Goal: Navigation & Orientation: Find specific page/section

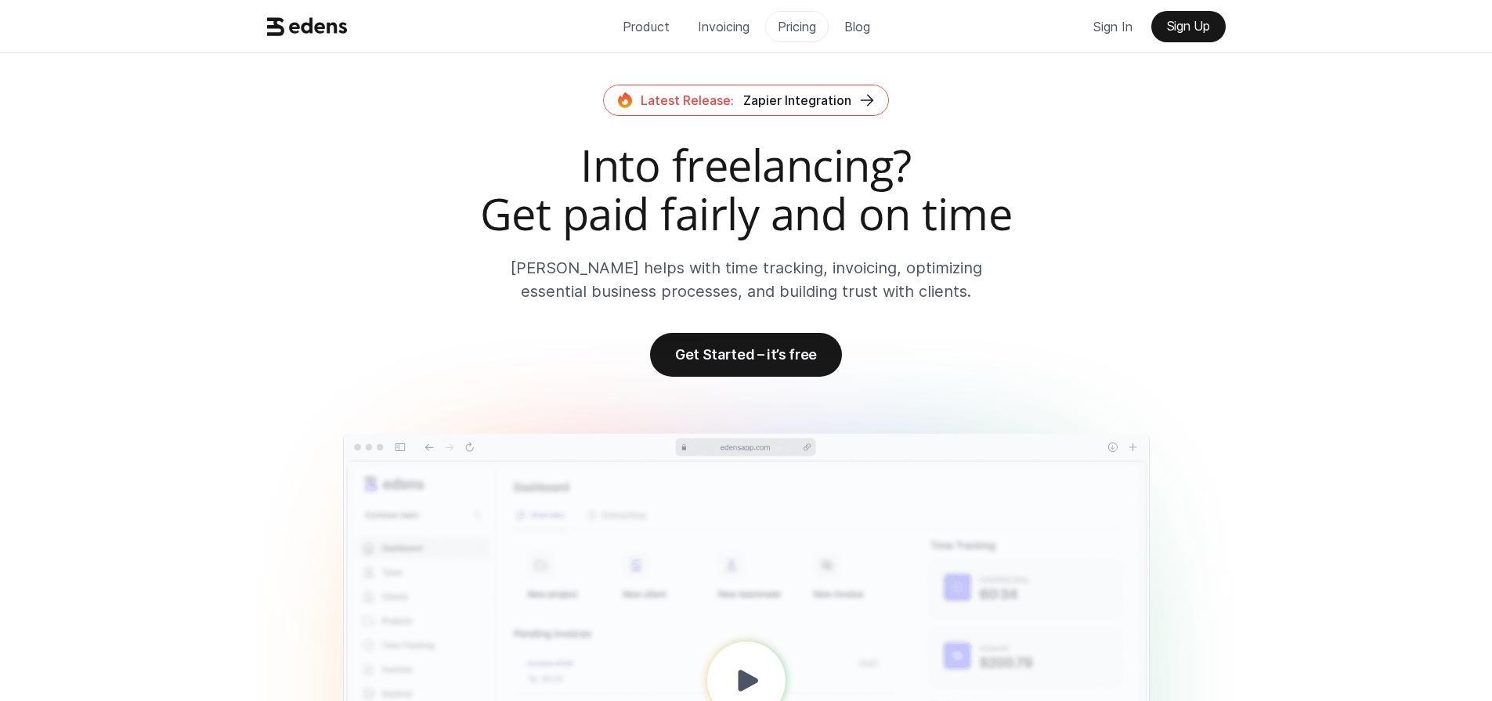
click at [795, 31] on p "Pricing" at bounding box center [797, 26] width 38 height 23
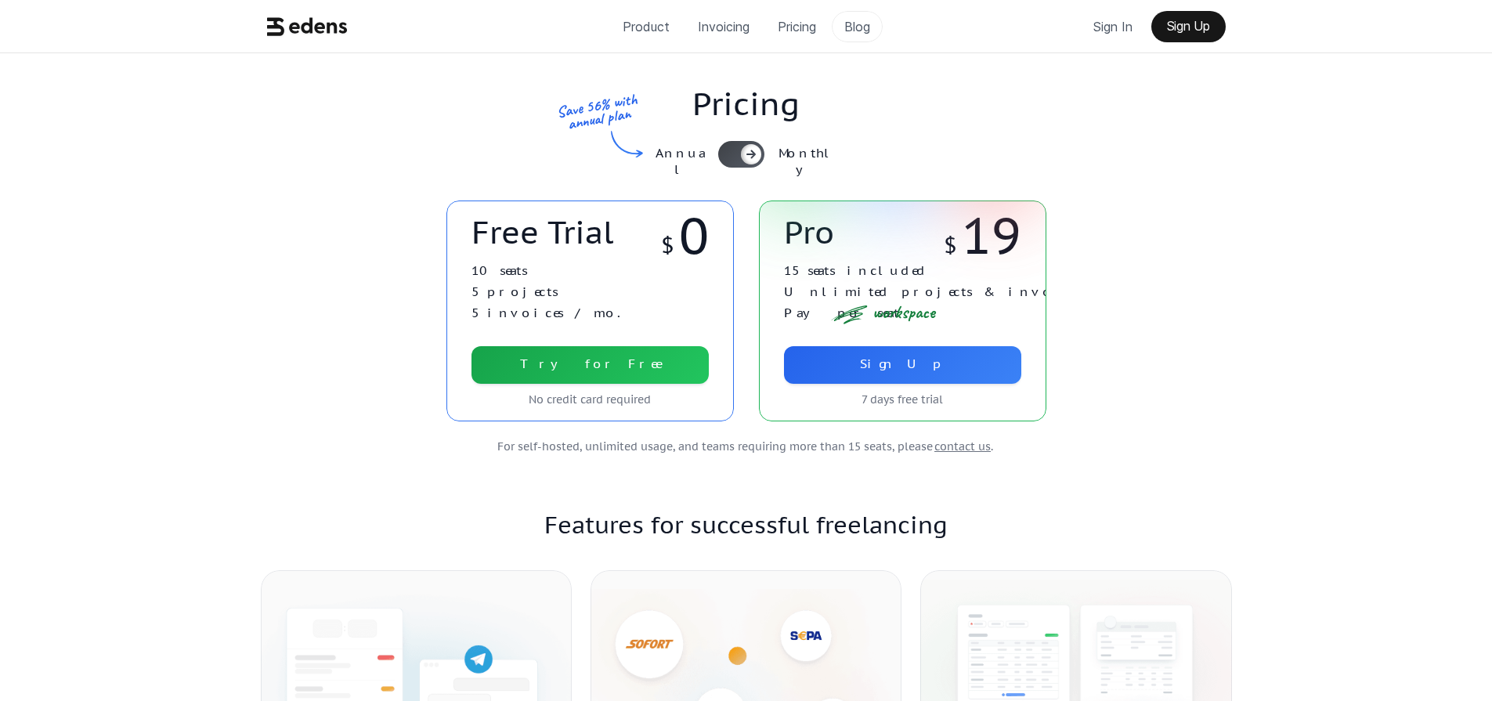
click at [864, 19] on p "Blog" at bounding box center [857, 26] width 26 height 23
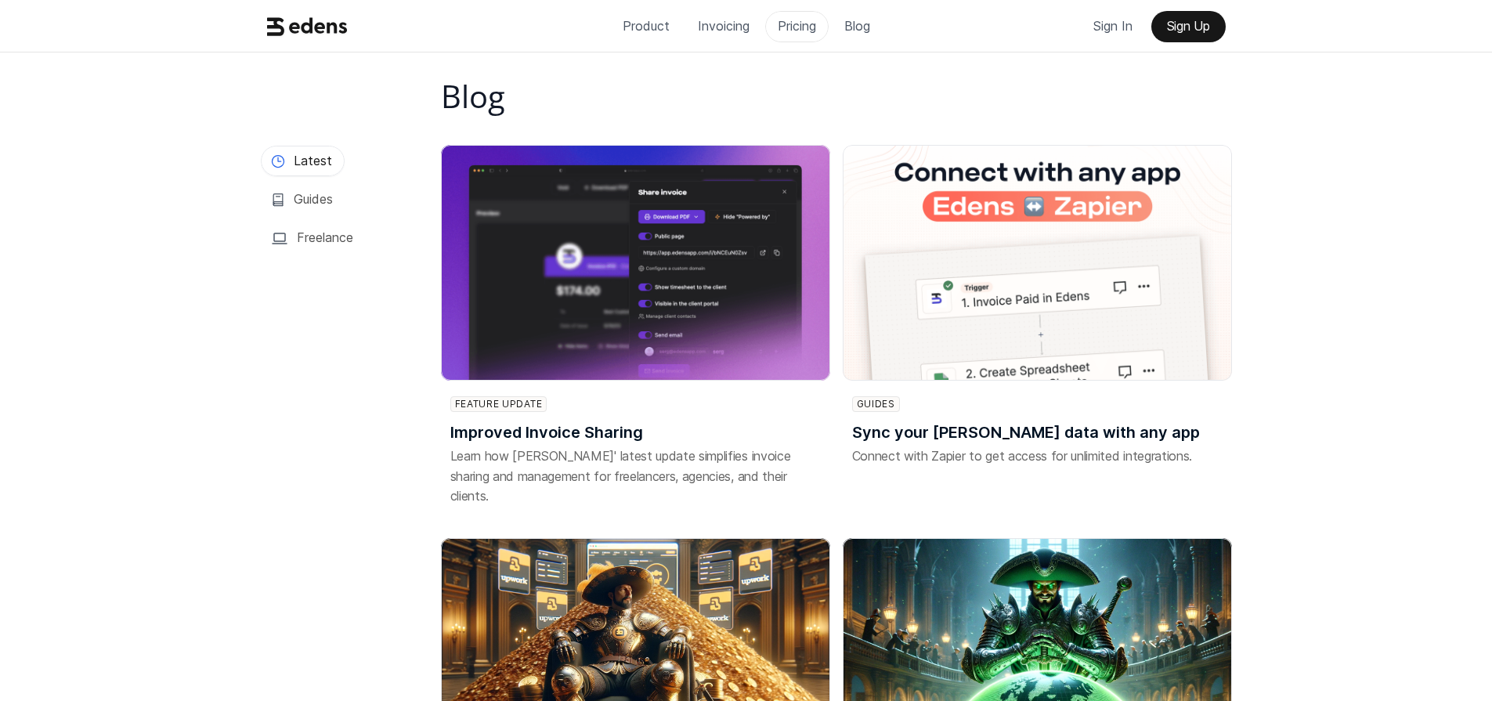
click at [789, 26] on p "Pricing" at bounding box center [797, 25] width 38 height 23
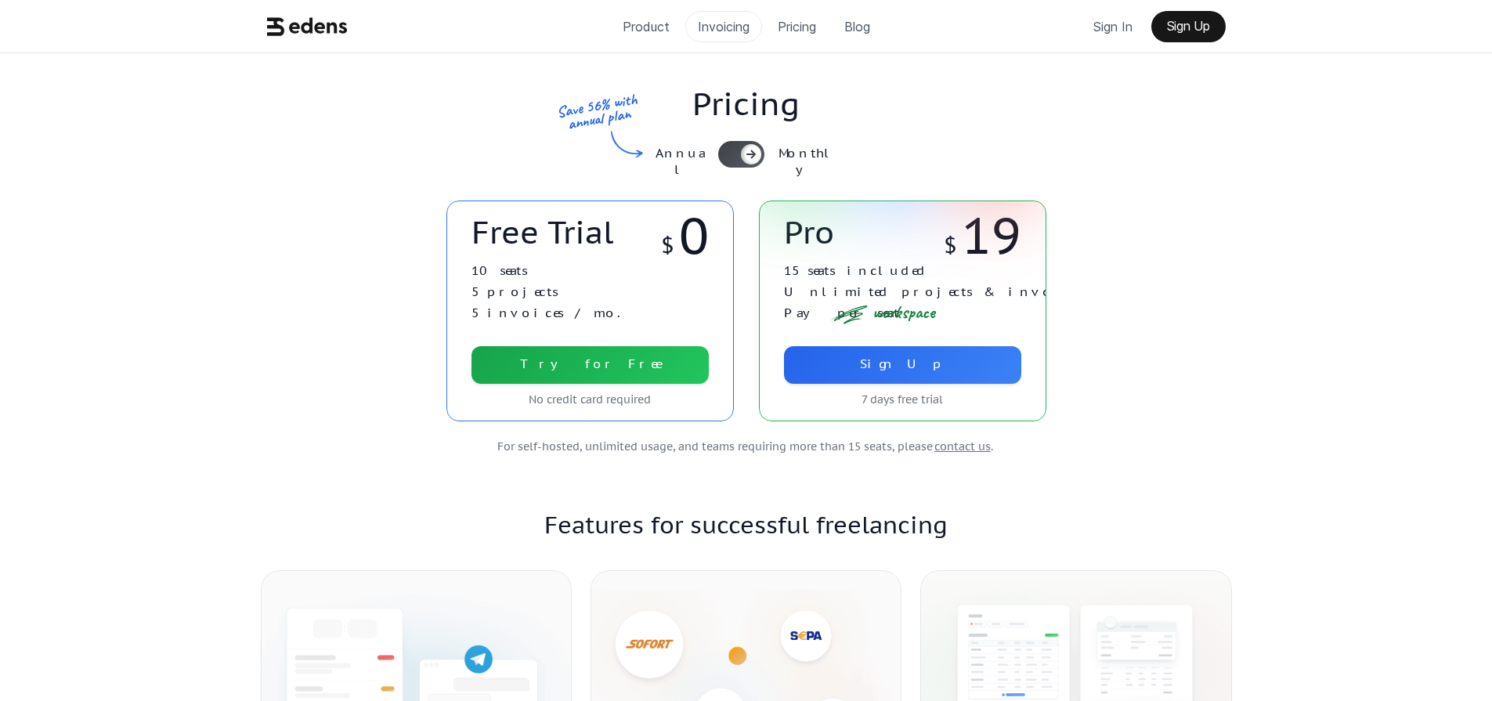
click at [727, 30] on p "Invoicing" at bounding box center [724, 26] width 52 height 23
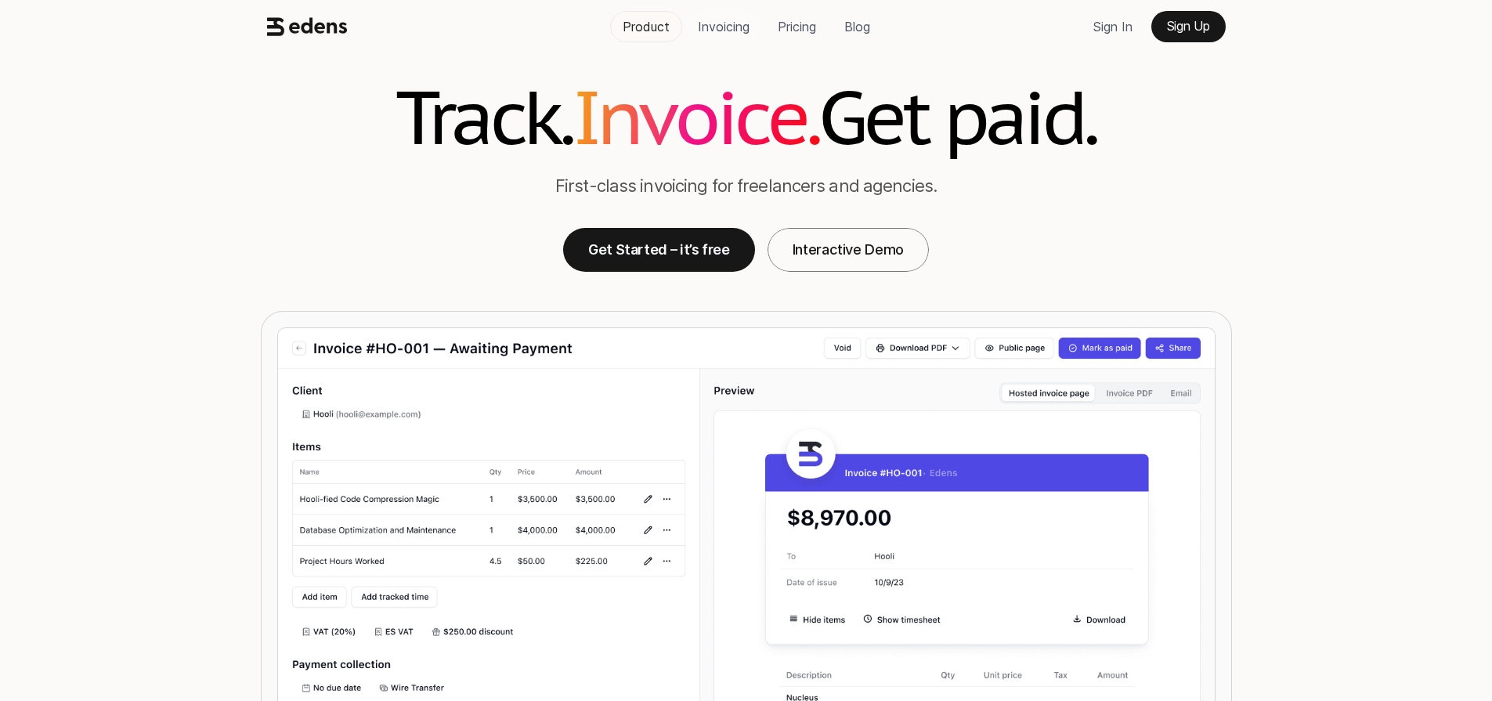
click at [646, 27] on p "Product" at bounding box center [645, 26] width 47 height 23
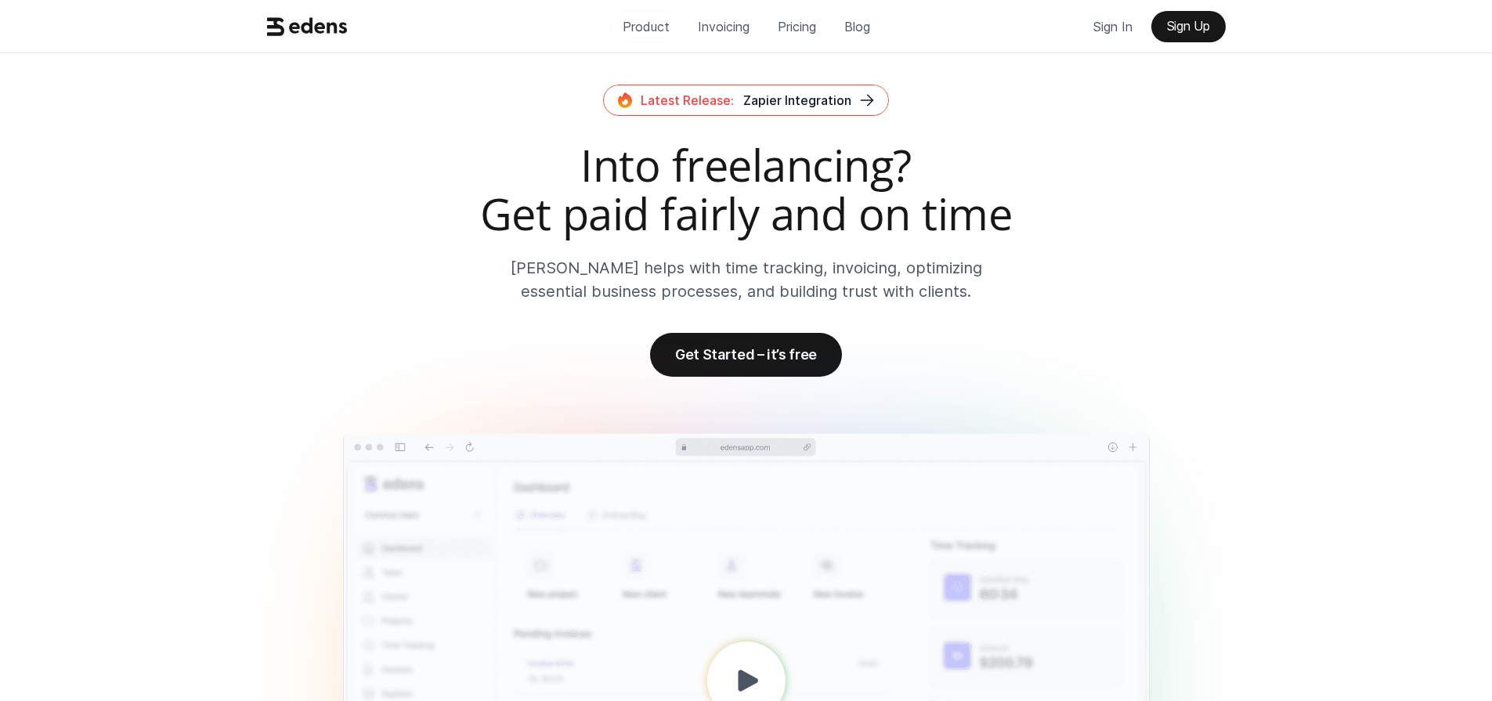
click at [662, 40] on link "Product" at bounding box center [646, 26] width 72 height 31
click at [721, 27] on p "Invoicing" at bounding box center [724, 26] width 52 height 23
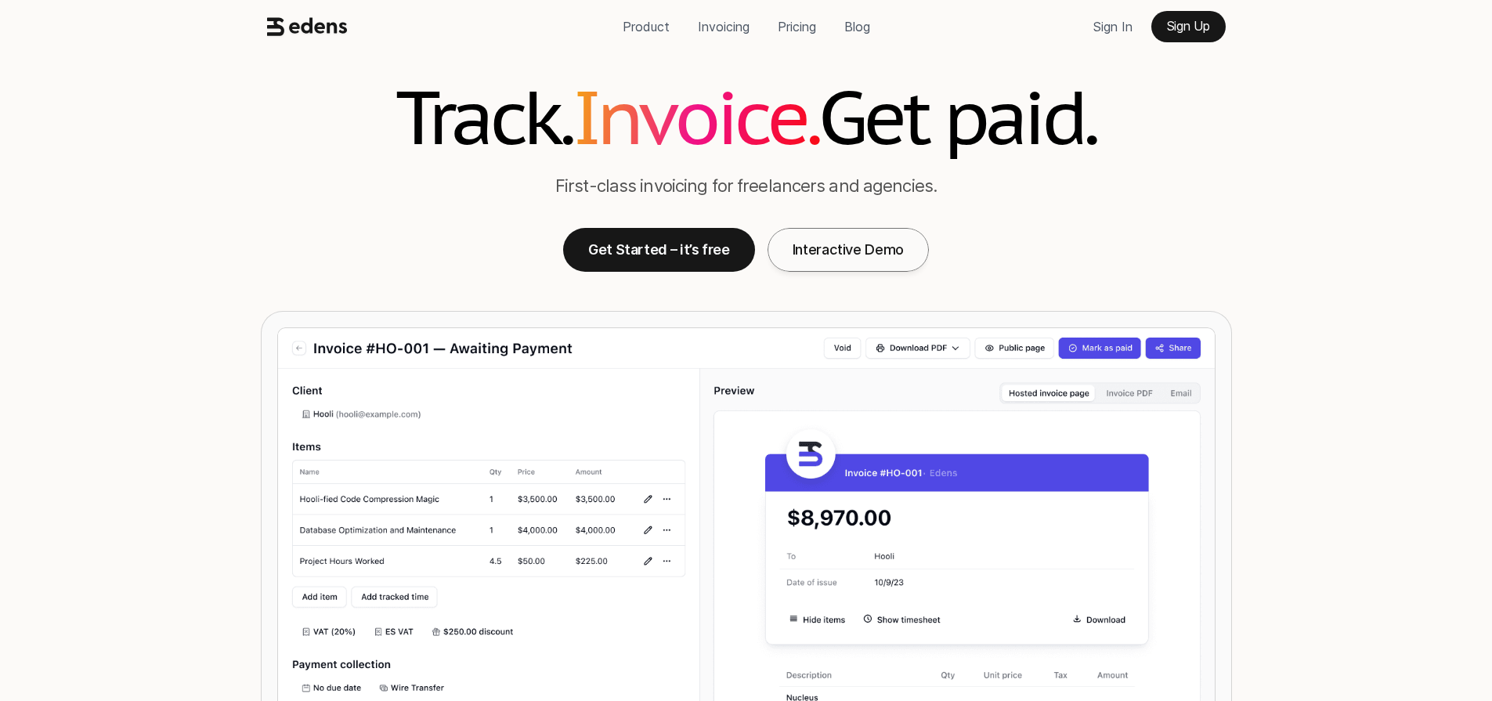
click at [888, 250] on p "Interactive Demo" at bounding box center [847, 249] width 111 height 16
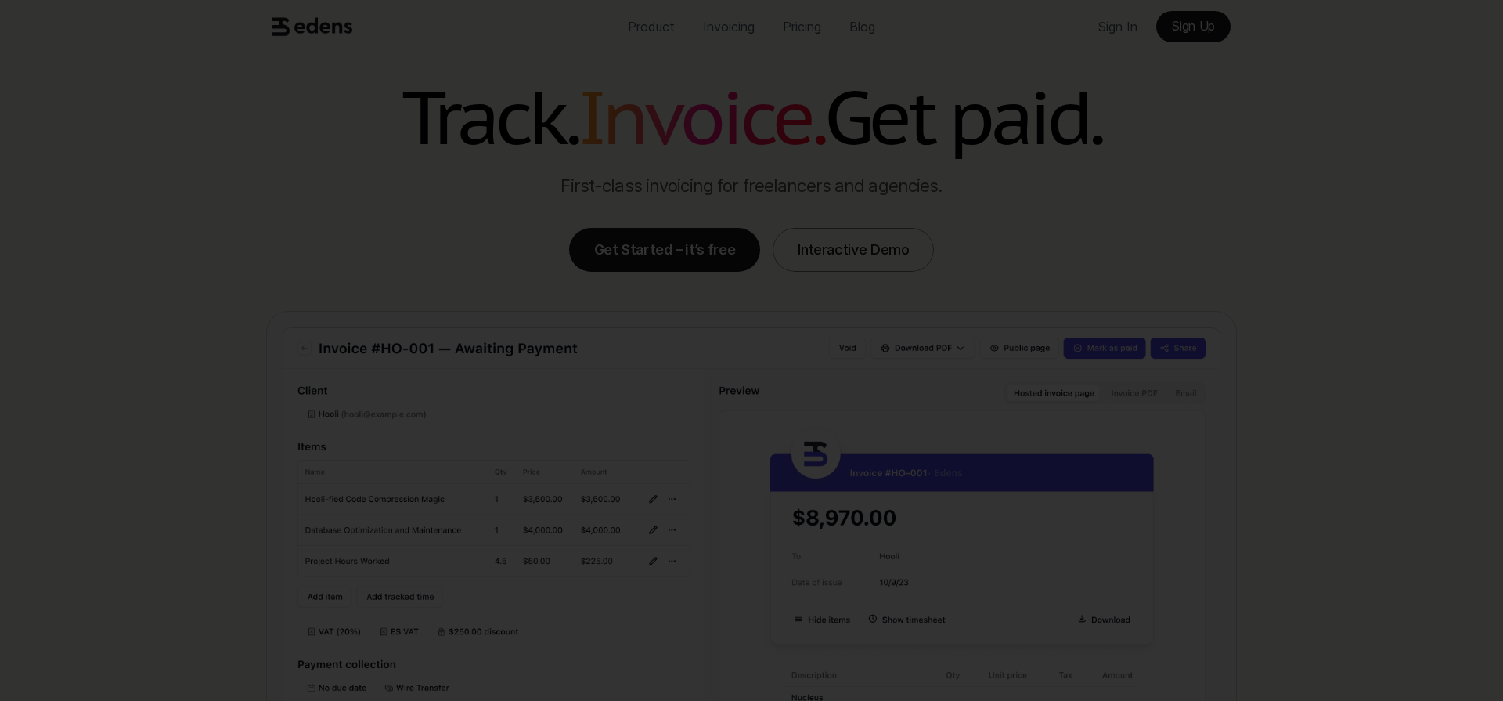
drag, startPoint x: 275, startPoint y: 213, endPoint x: 309, endPoint y: 203, distance: 35.9
click at [276, 211] on div at bounding box center [751, 350] width 1503 height 701
